Goal: Task Accomplishment & Management: Manage account settings

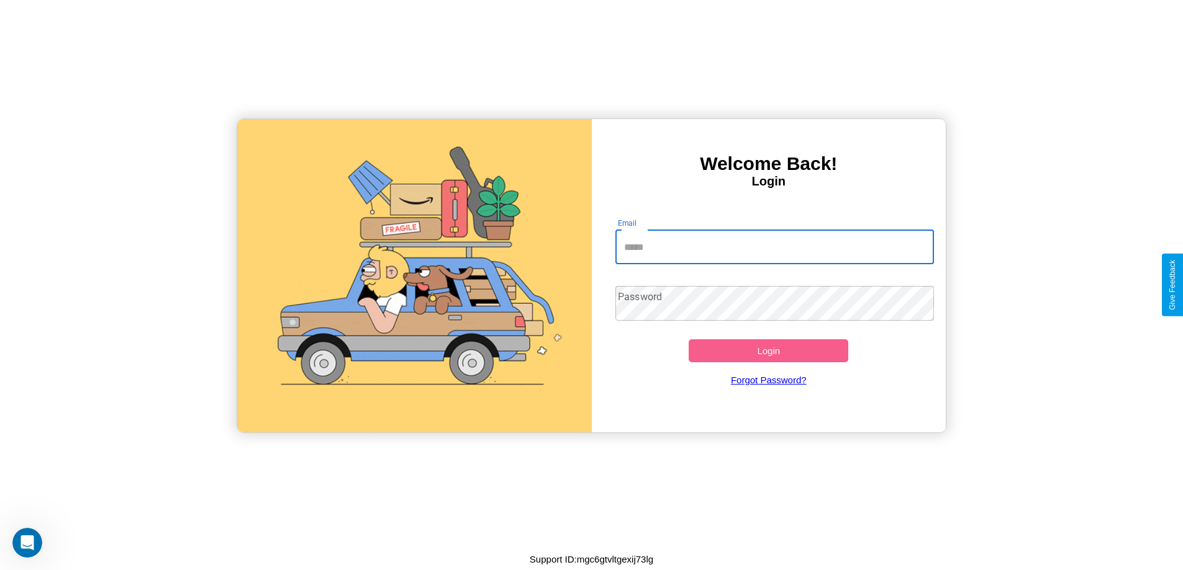
click at [774, 247] on input "Email" at bounding box center [774, 247] width 318 height 35
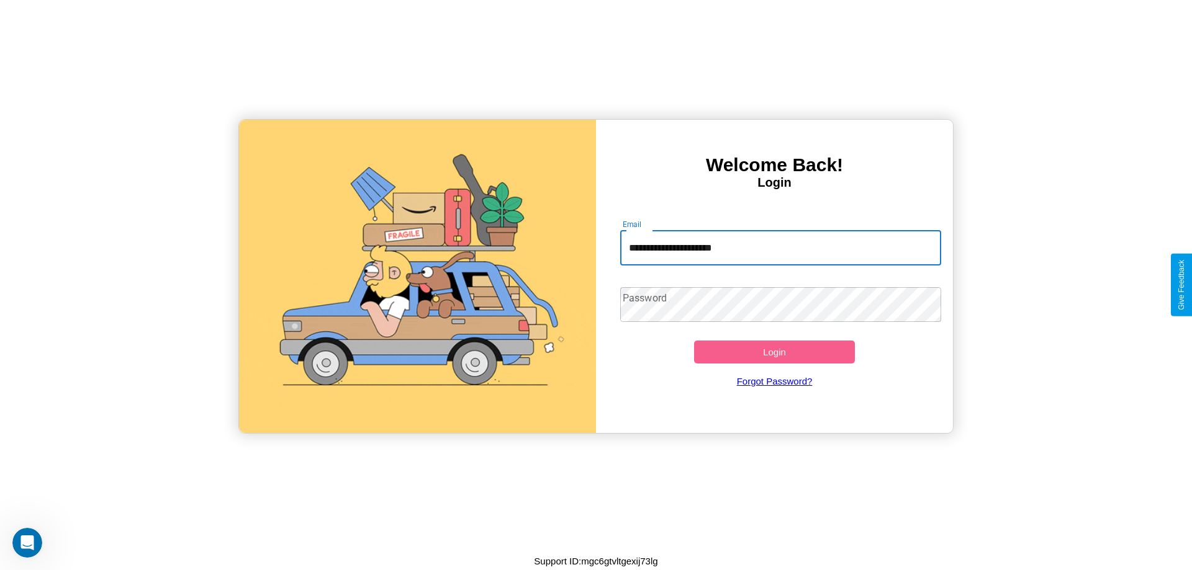
type input "**********"
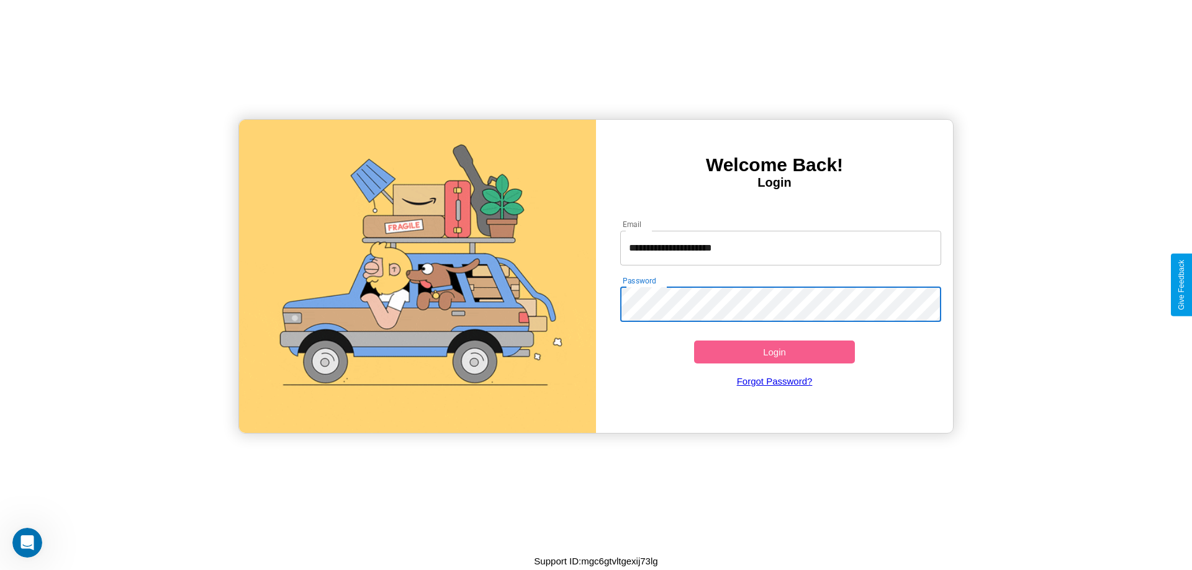
click at [774, 352] on button "Login" at bounding box center [774, 352] width 161 height 23
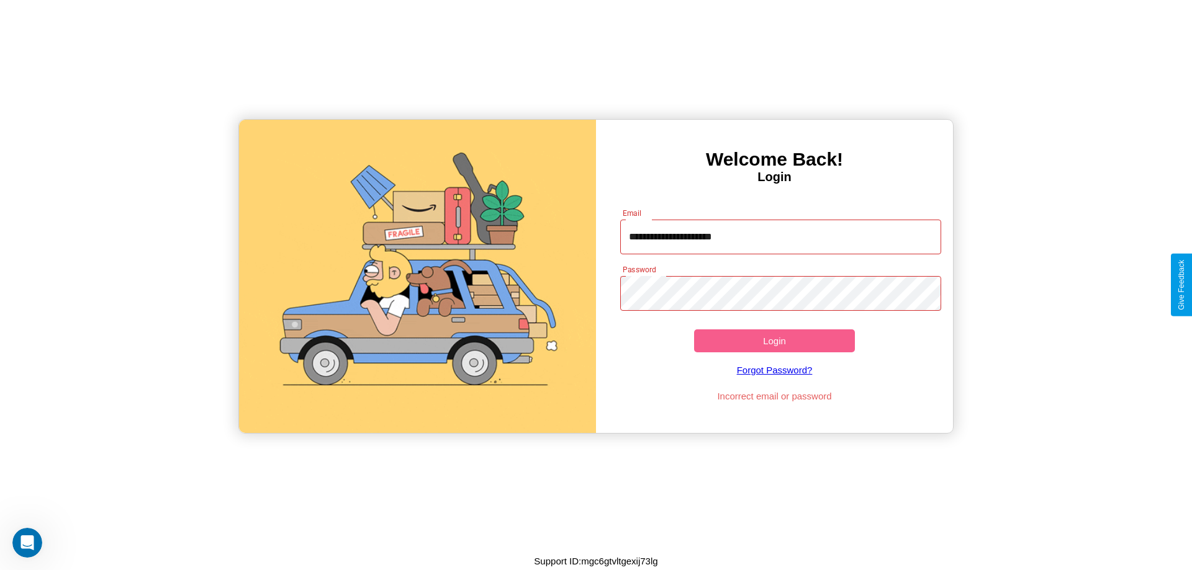
click at [774, 341] on button "Login" at bounding box center [774, 341] width 161 height 23
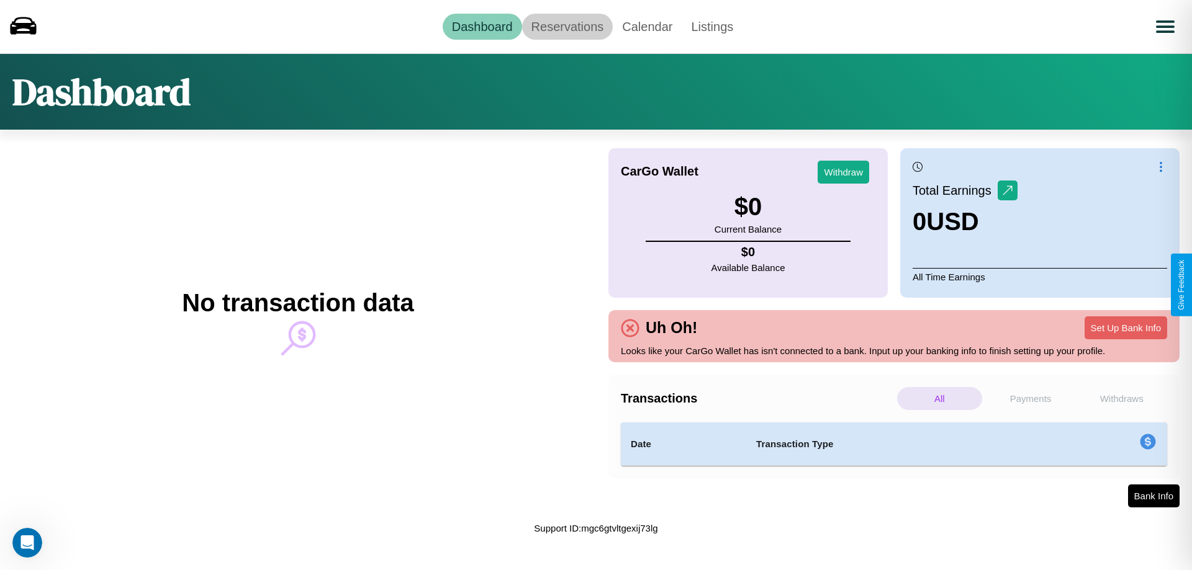
click at [567, 26] on link "Reservations" at bounding box center [567, 27] width 91 height 26
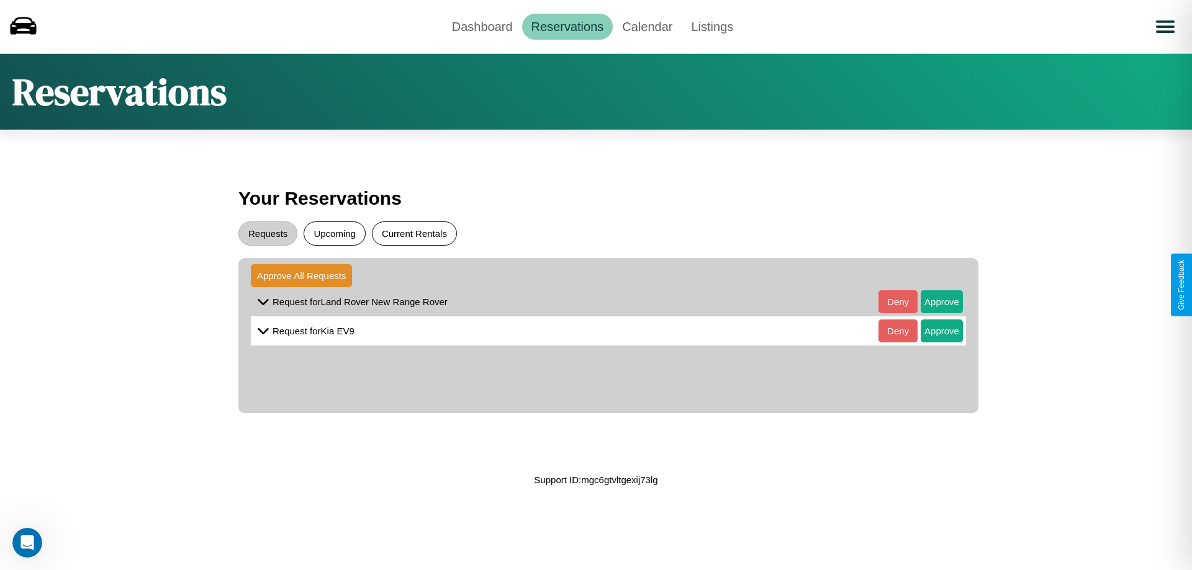
click at [414, 233] on button "Current Rentals" at bounding box center [414, 234] width 85 height 24
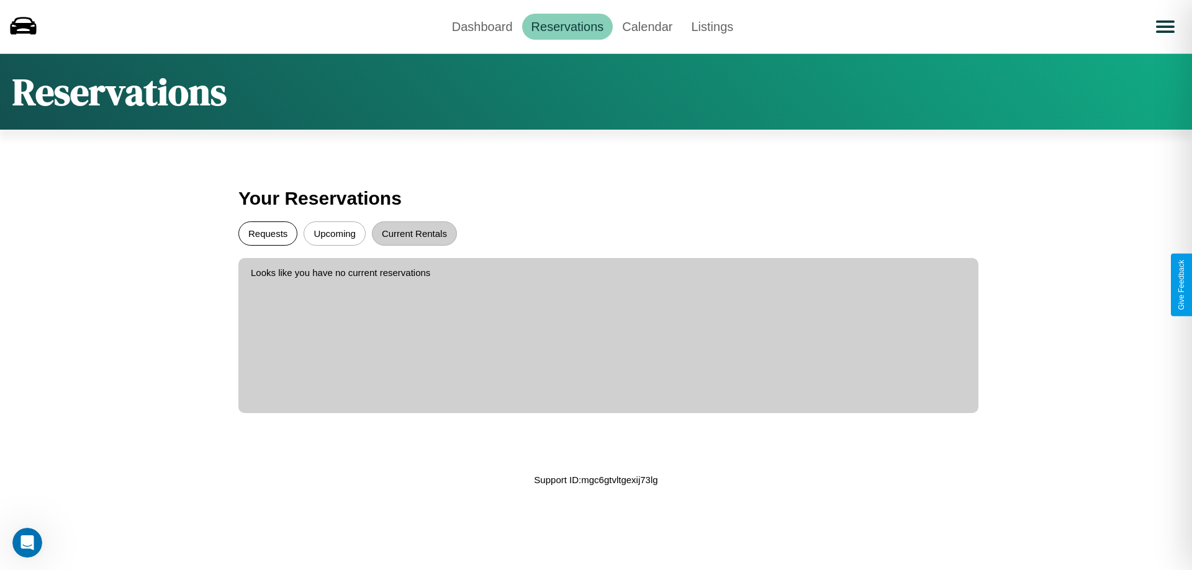
click at [268, 233] on button "Requests" at bounding box center [267, 234] width 59 height 24
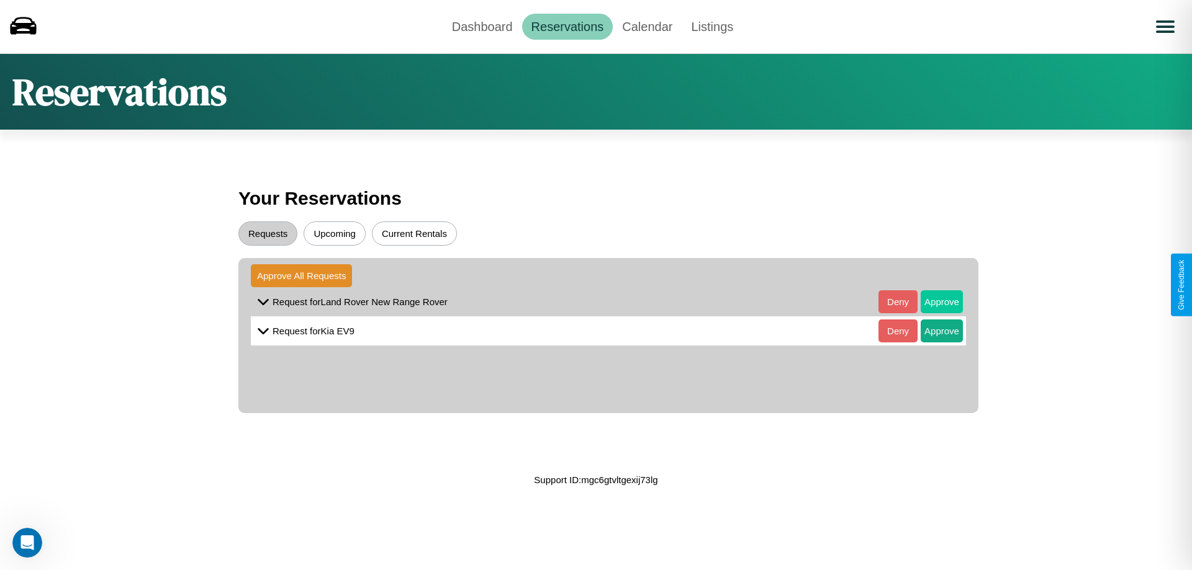
click at [932, 302] on button "Approve" at bounding box center [942, 302] width 42 height 23
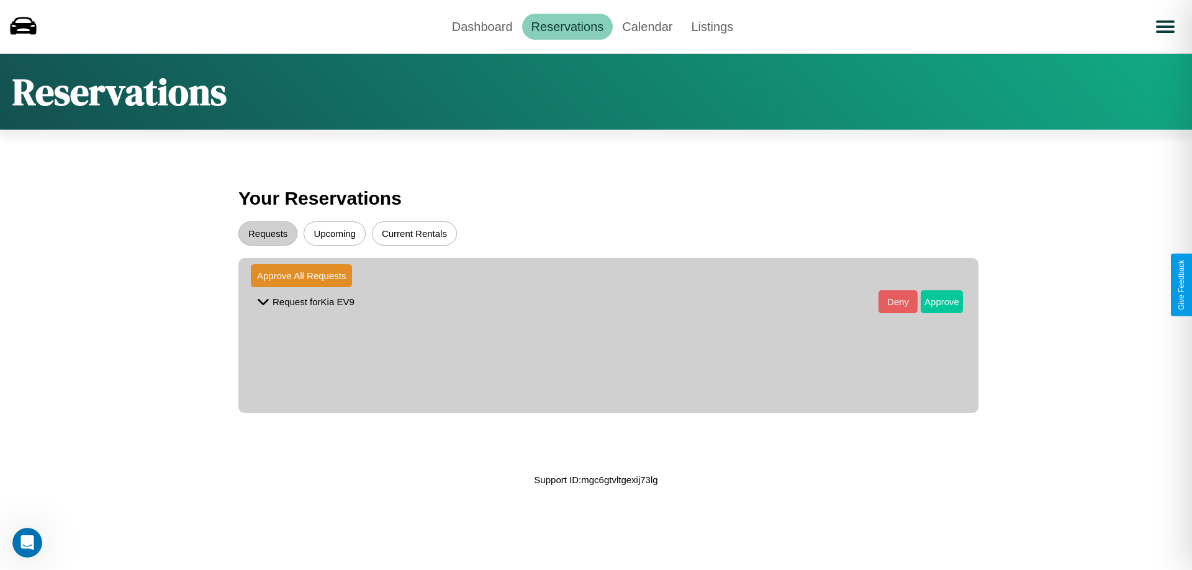
click at [932, 302] on button "Approve" at bounding box center [942, 302] width 42 height 23
